Goal: Find specific page/section: Find specific page/section

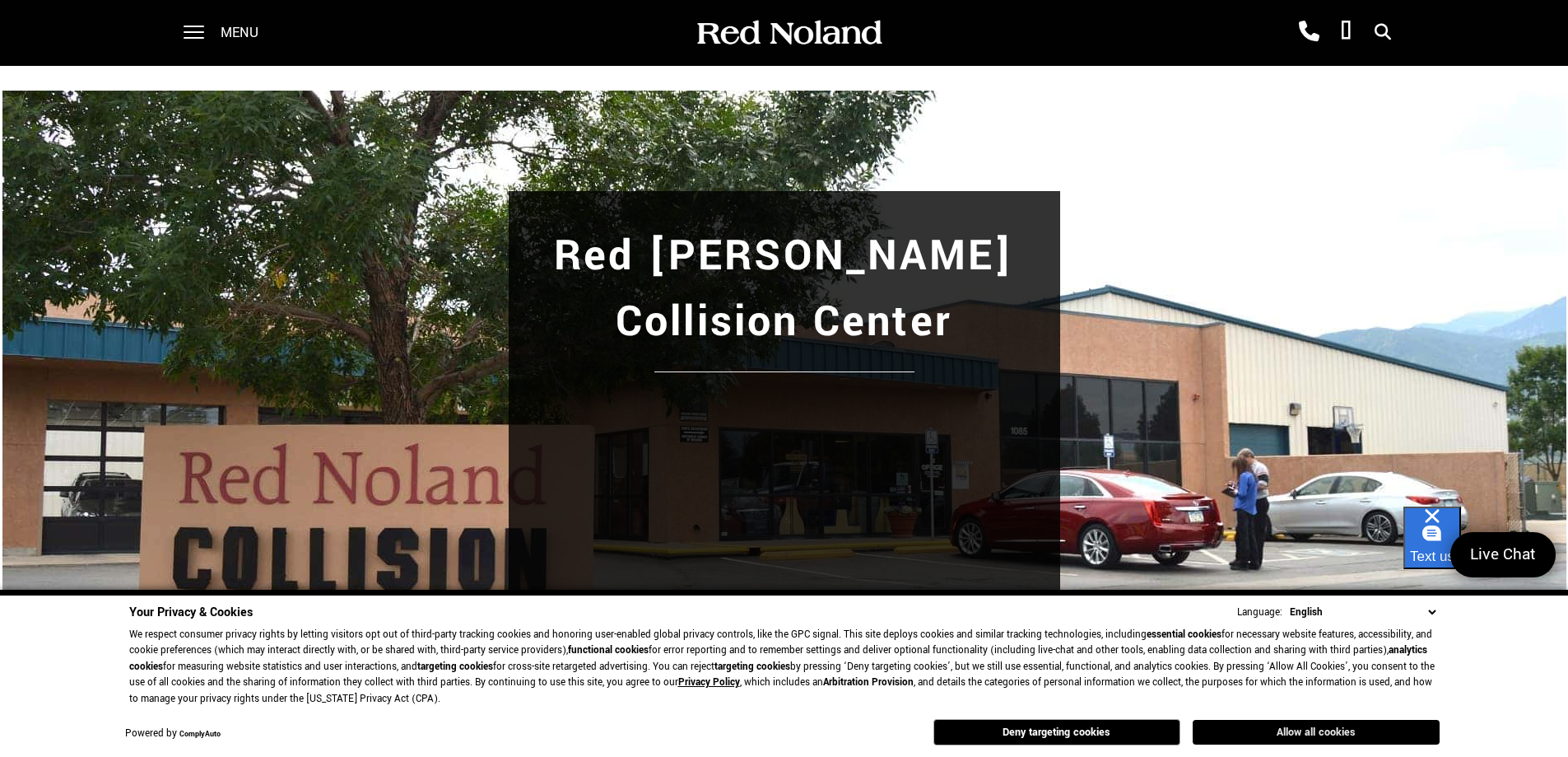
click at [1298, 734] on button "Allow all cookies" at bounding box center [1316, 732] width 247 height 24
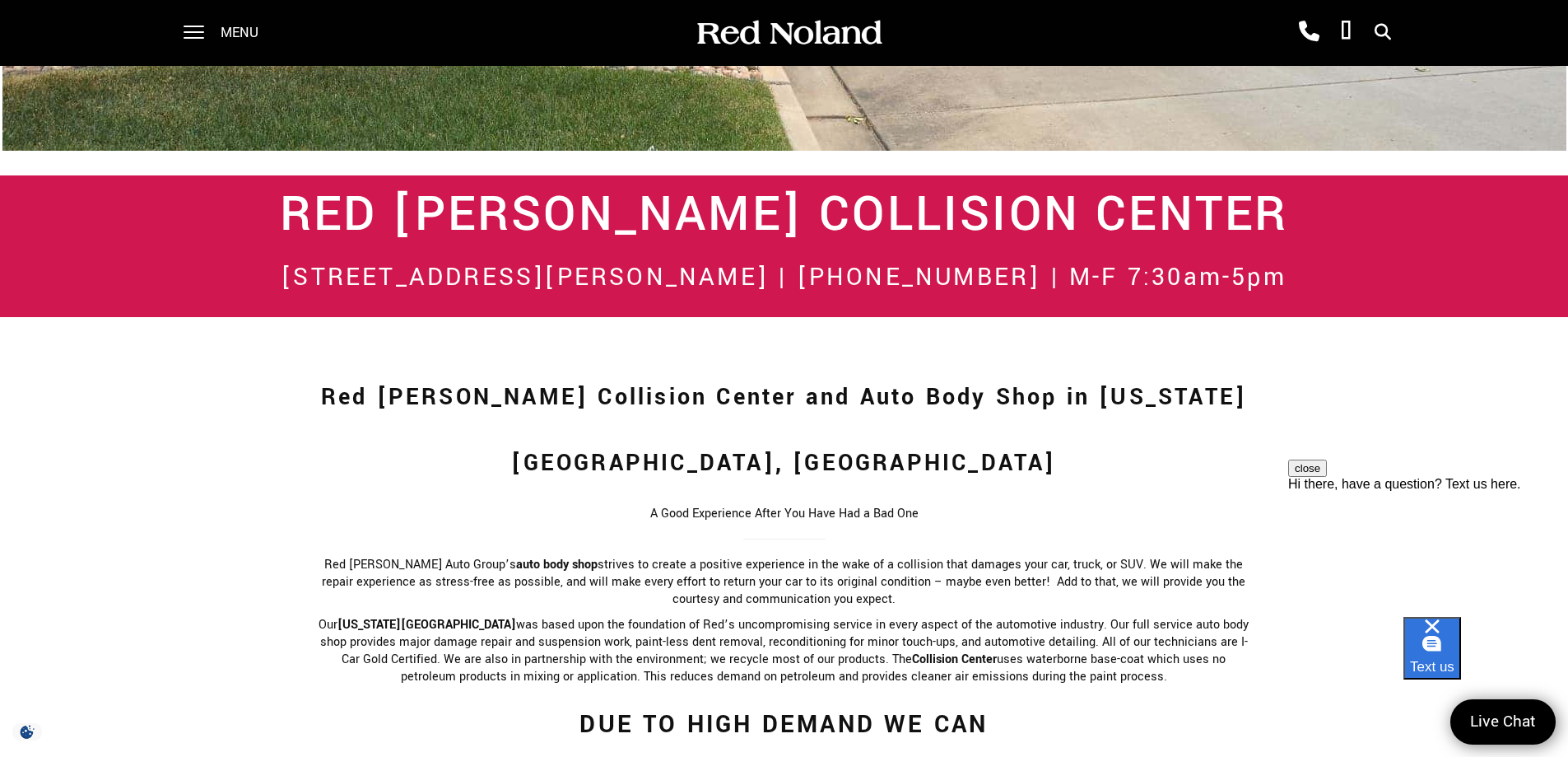
scroll to position [741, 0]
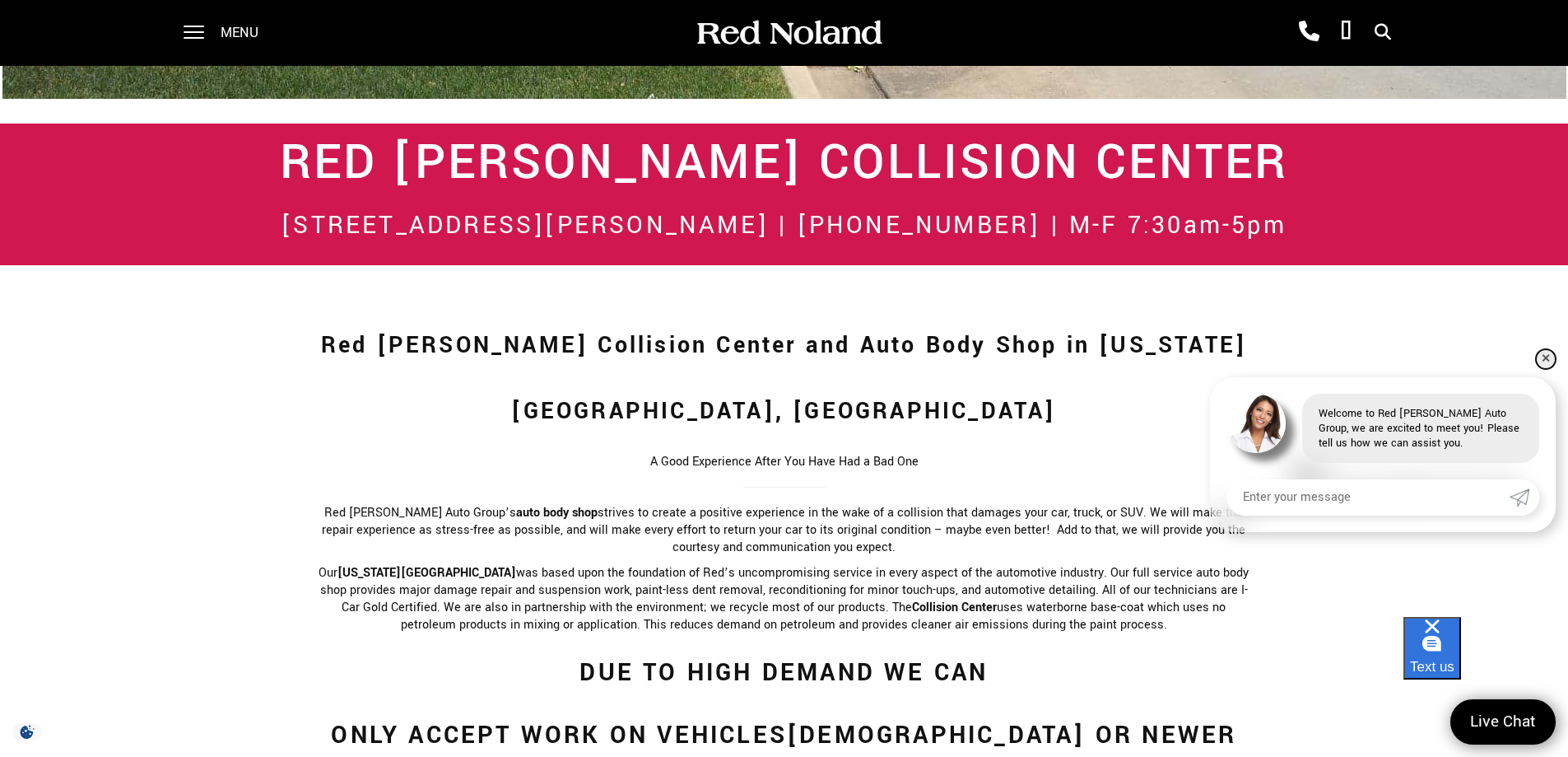
click at [1550, 357] on link "✕" at bounding box center [1545, 359] width 20 height 20
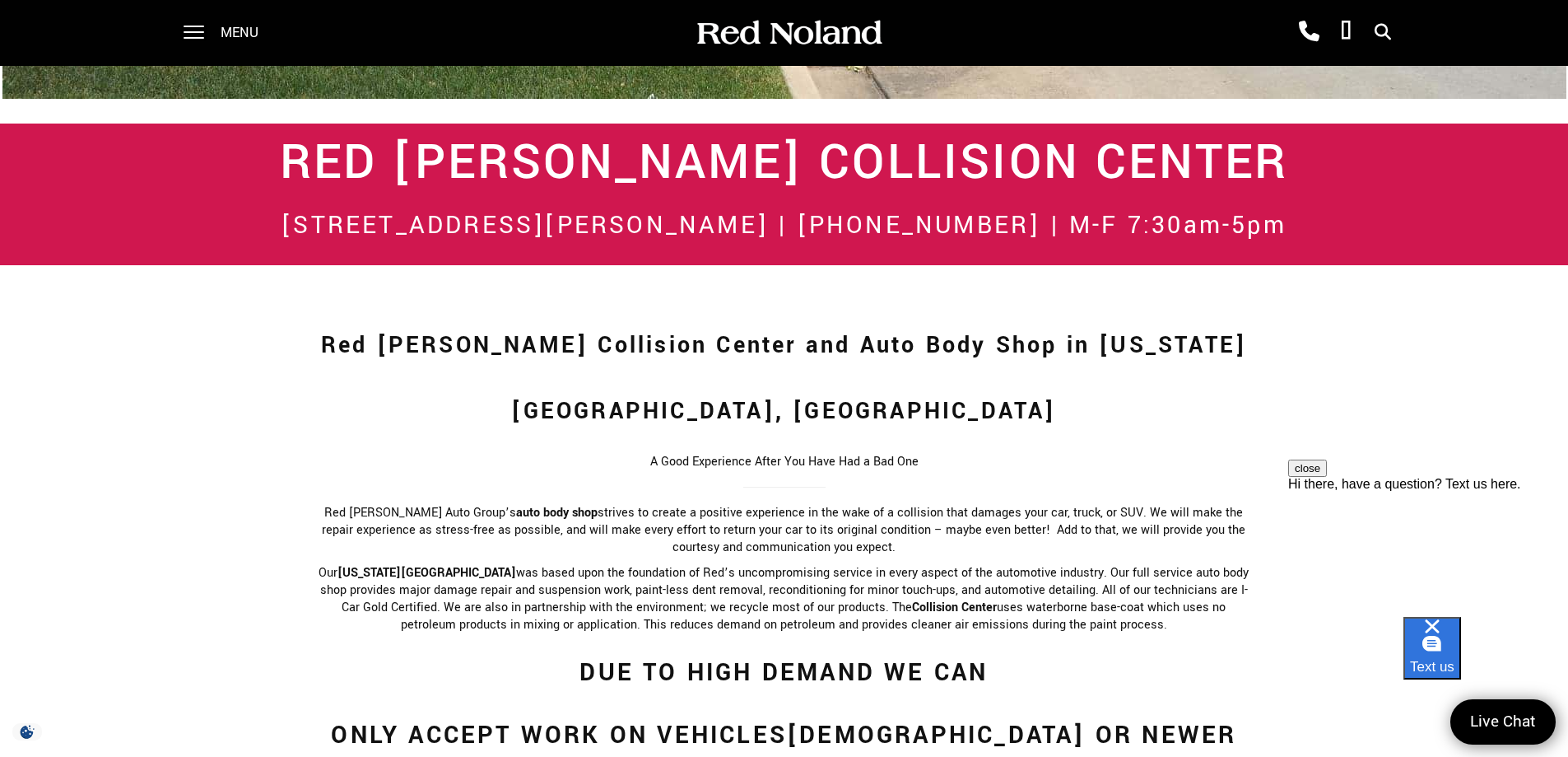
click at [1327, 477] on button "close" at bounding box center [1307, 468] width 39 height 17
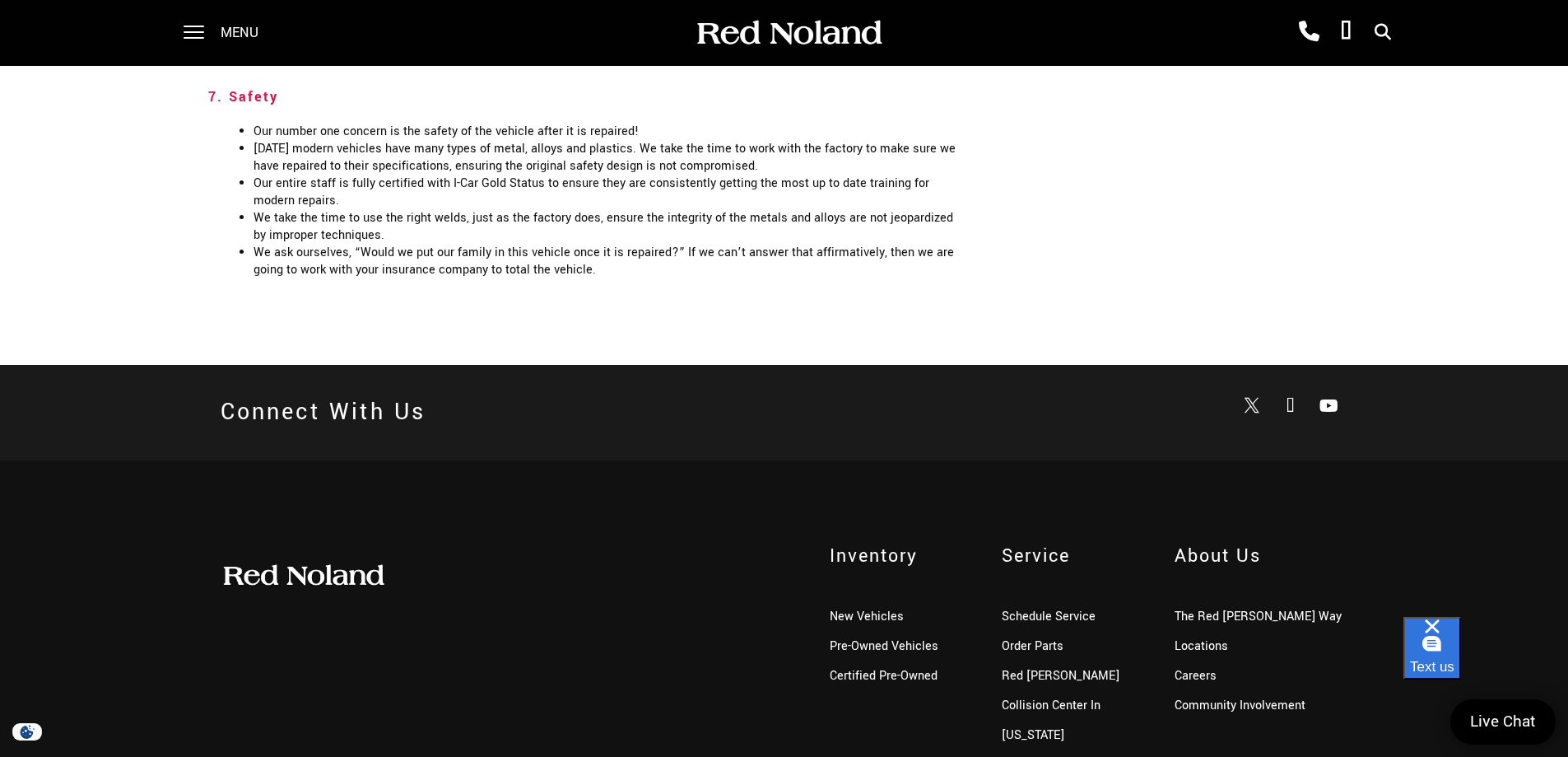
scroll to position [3557, 0]
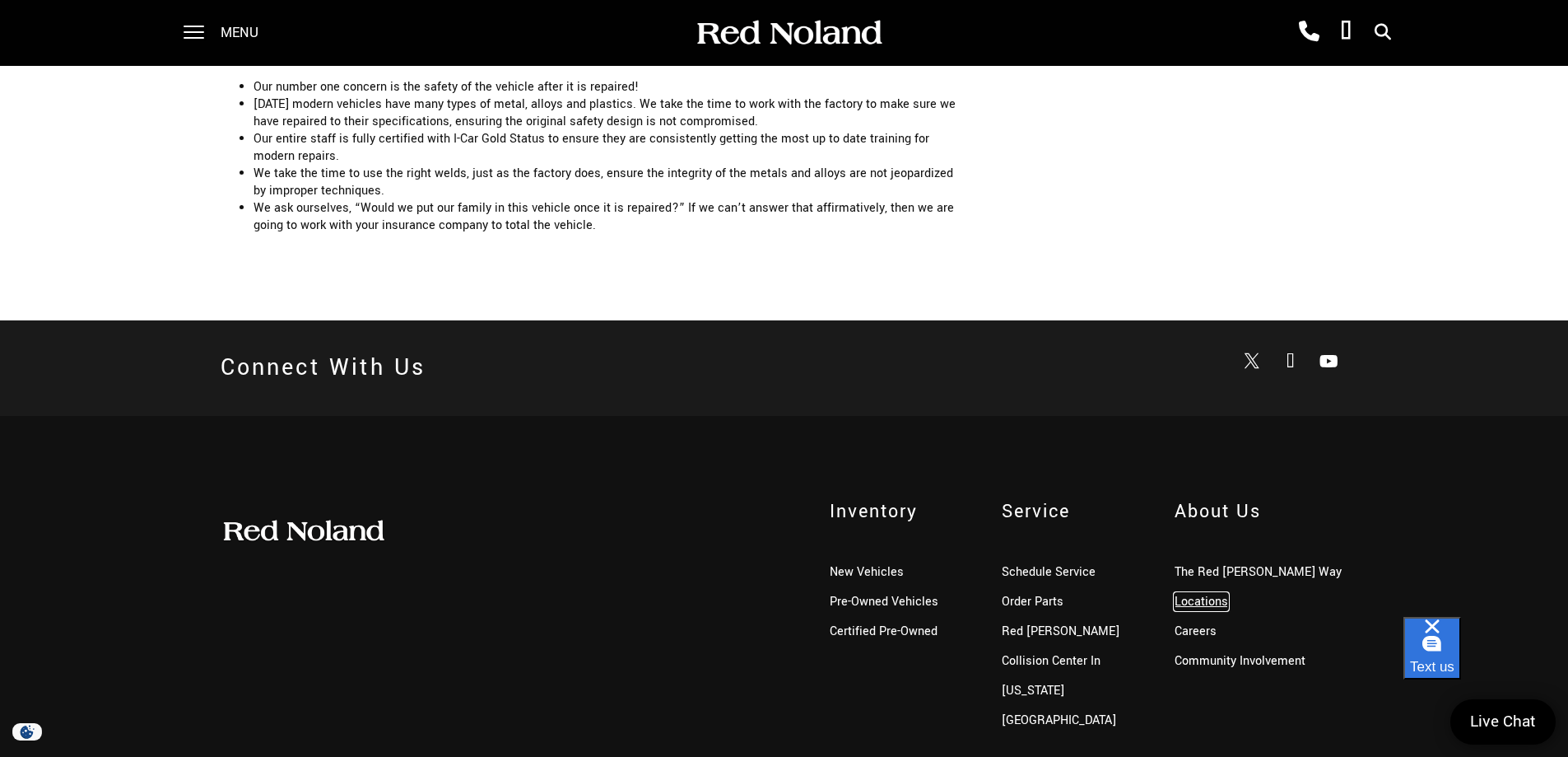
click at [1203, 593] on link "Locations" at bounding box center [1201, 602] width 54 height 17
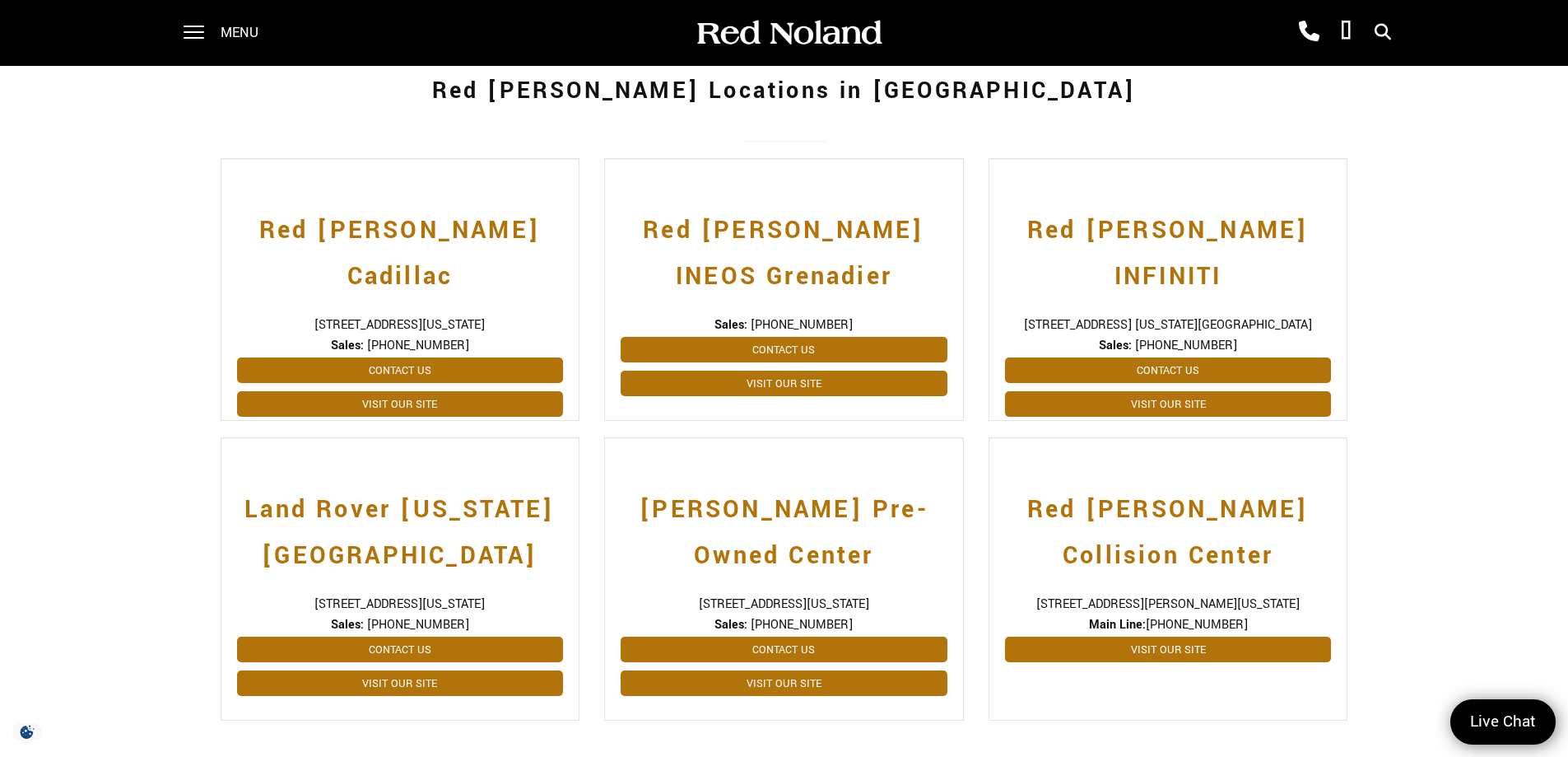
scroll to position [412, 0]
